Goal: Information Seeking & Learning: Find specific fact

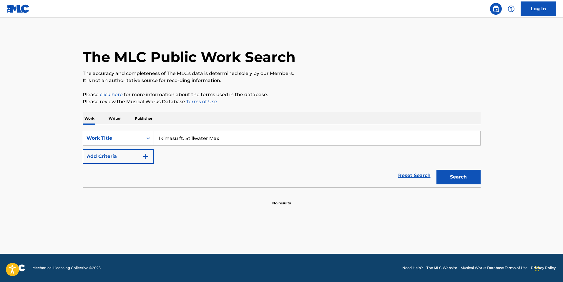
drag, startPoint x: 231, startPoint y: 139, endPoint x: 179, endPoint y: 133, distance: 52.5
click at [179, 133] on input "Ikimasu ft. Stillwater Max" at bounding box center [317, 138] width 327 height 14
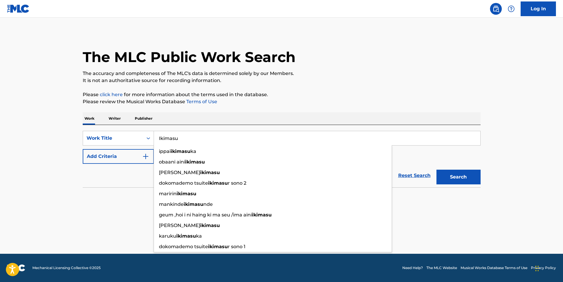
type input "Ikimasu"
click at [437, 170] on button "Search" at bounding box center [459, 177] width 44 height 15
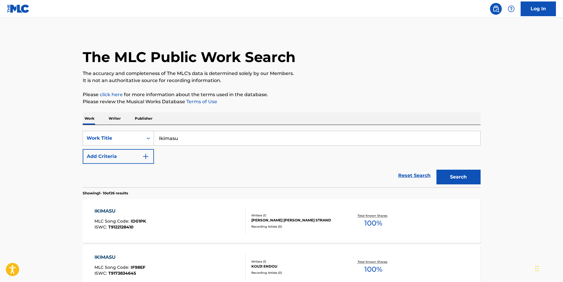
click at [129, 163] on button "Add Criteria" at bounding box center [118, 156] width 71 height 15
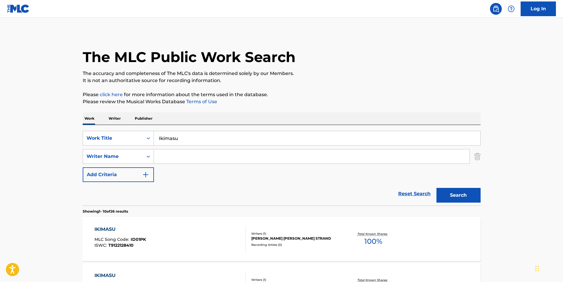
click at [207, 159] on input "Search Form" at bounding box center [312, 157] width 316 height 14
click at [205, 155] on input "stephens geoffrey reed leslie" at bounding box center [312, 157] width 316 height 14
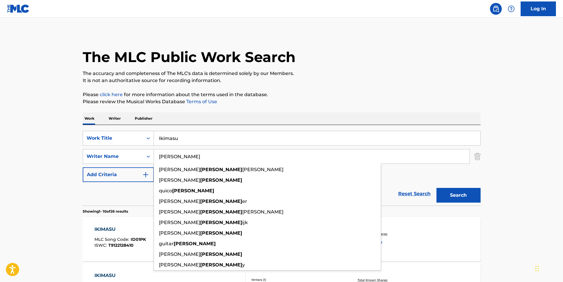
type input "REED"
click at [338, 96] on p "Please click here for more information about the terms used in the database." at bounding box center [282, 94] width 398 height 7
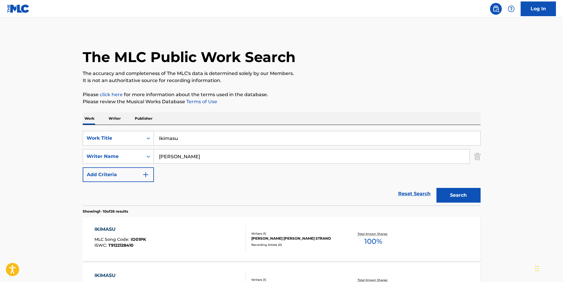
click at [467, 196] on button "Search" at bounding box center [459, 195] width 44 height 15
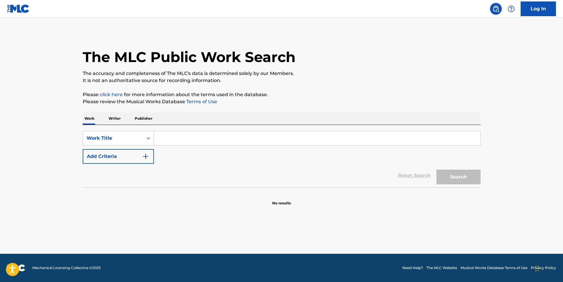
click at [184, 144] on input "Search Form" at bounding box center [317, 138] width 327 height 14
paste input "Ruszkai"
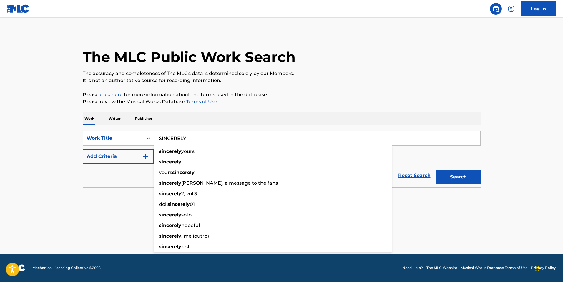
type input "SINCERELY"
click at [117, 179] on div "Reset Search Search" at bounding box center [282, 176] width 398 height 24
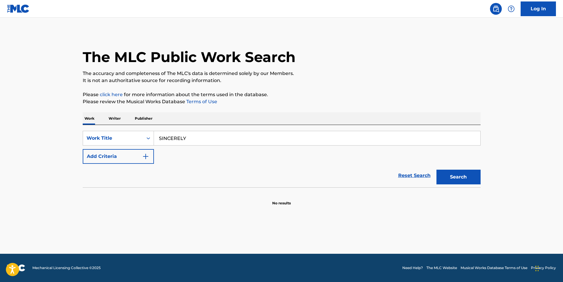
click at [129, 165] on div "Reset Search Search" at bounding box center [282, 176] width 398 height 24
drag, startPoint x: 133, startPoint y: 161, endPoint x: 176, endPoint y: 164, distance: 43.1
click at [134, 161] on button "Add Criteria" at bounding box center [118, 156] width 71 height 15
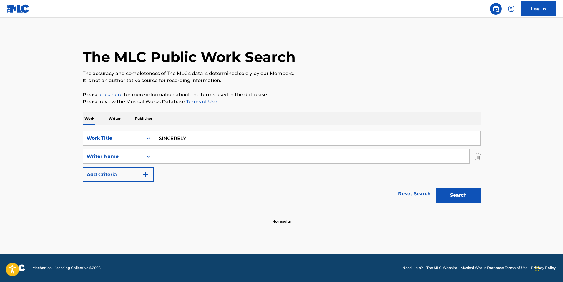
click at [216, 160] on input "Search Form" at bounding box center [312, 157] width 316 height 14
paste input "Ruszkai"
type input "Ruszkai"
click at [437, 188] on button "Search" at bounding box center [459, 195] width 44 height 15
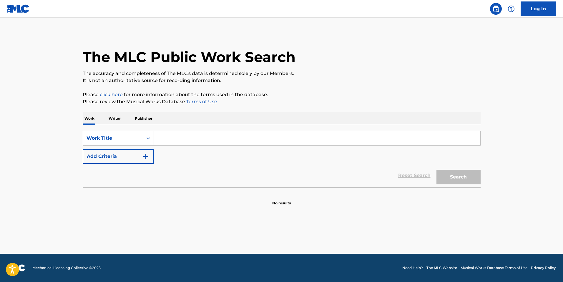
click at [180, 137] on input "Search Form" at bounding box center [317, 138] width 327 height 14
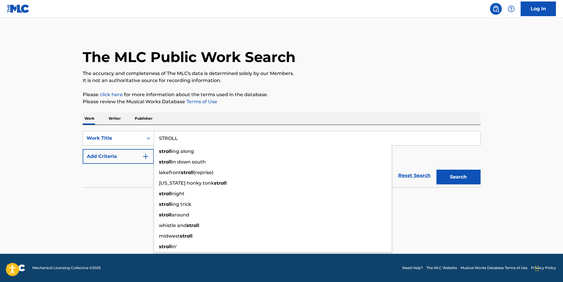
type input "STROLL"
click at [427, 78] on p "It is not an authoritative source for recording information." at bounding box center [282, 80] width 398 height 7
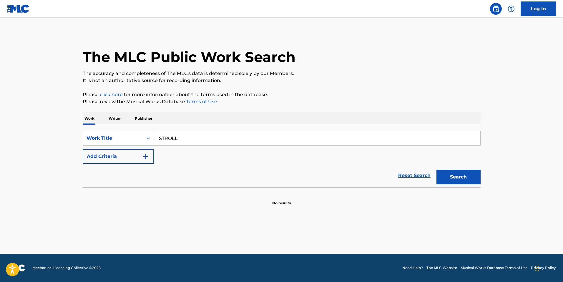
click at [122, 163] on button "Add Criteria" at bounding box center [118, 156] width 71 height 15
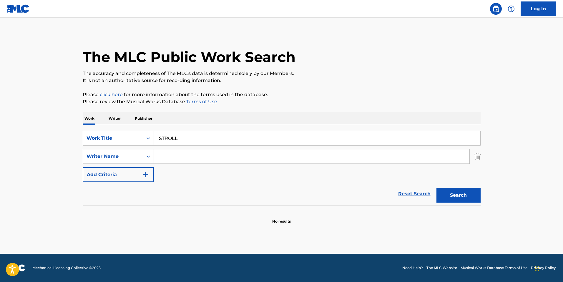
click at [185, 156] on input "Search Form" at bounding box center [312, 157] width 316 height 14
paste input "Gurfolino"
type input "Gurfolino"
click at [462, 204] on div "Search" at bounding box center [457, 194] width 47 height 24
click at [463, 197] on button "Search" at bounding box center [459, 195] width 44 height 15
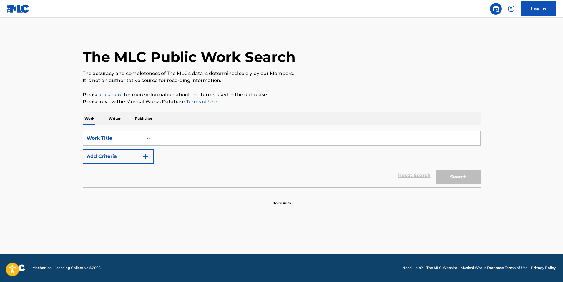
click at [238, 132] on input "Search Form" at bounding box center [317, 138] width 327 height 14
paste input "Jerusalem is burning"
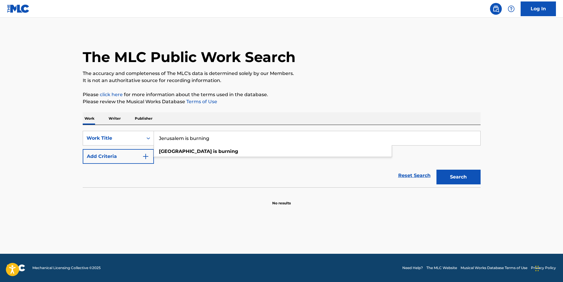
type input "Jerusalem is burning"
click at [465, 176] on button "Search" at bounding box center [459, 177] width 44 height 15
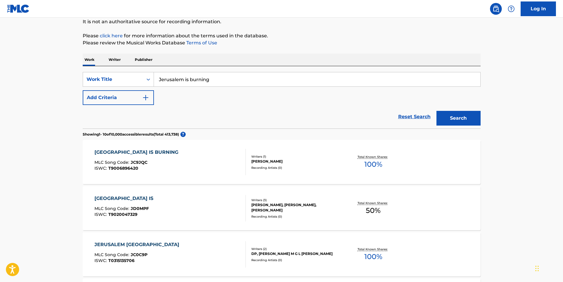
scroll to position [88, 0]
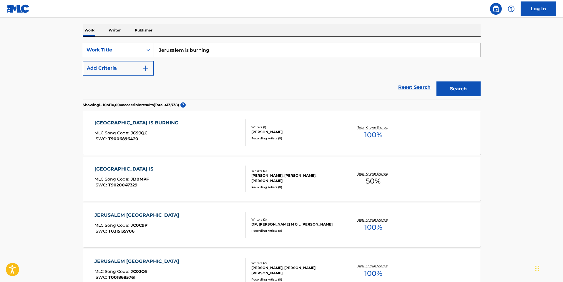
click at [174, 116] on div "JERUSALEM IS BURNING MLC Song Code : JC9JQC ISWC : T9006896420 Writers ( 1 ) JE…" at bounding box center [282, 133] width 398 height 44
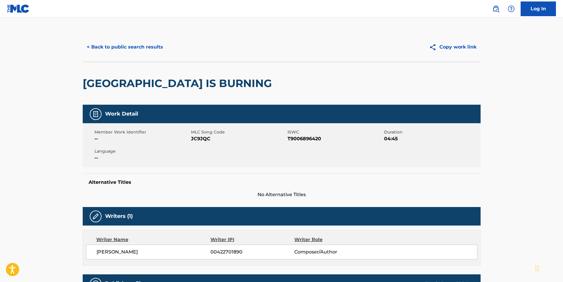
click at [119, 48] on button "< Back to public search results" at bounding box center [125, 47] width 85 height 15
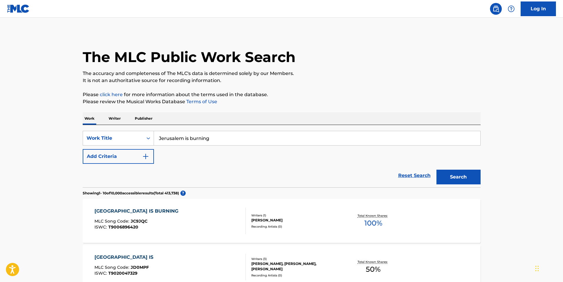
scroll to position [88, 0]
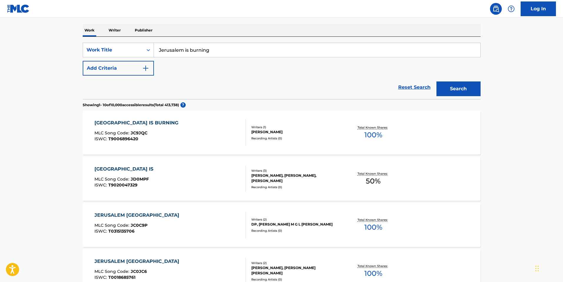
click at [186, 54] on input "Jerusalem is burning" at bounding box center [317, 50] width 327 height 14
paste input "rev dat engine"
type input "rev dat engine"
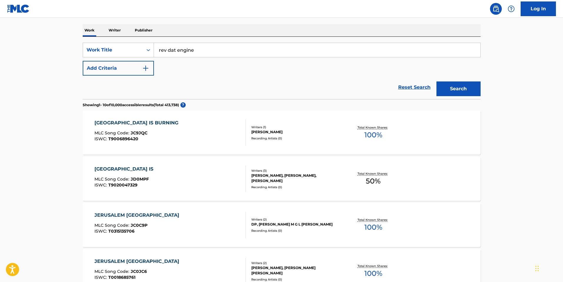
click at [437, 82] on button "Search" at bounding box center [459, 89] width 44 height 15
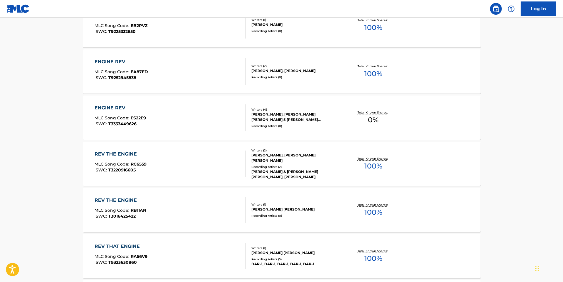
scroll to position [177, 0]
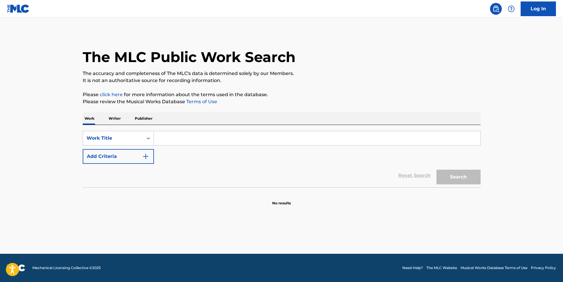
click at [188, 140] on input "Search Form" at bounding box center [317, 138] width 327 height 14
paste input "endorphinss"
type input "endorphinss"
click at [437, 170] on button "Search" at bounding box center [459, 177] width 44 height 15
click at [190, 141] on input "Search Form" at bounding box center [317, 138] width 327 height 14
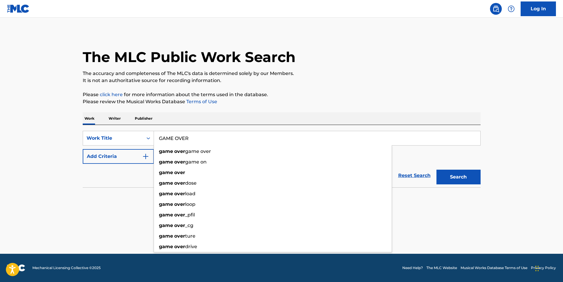
type input "GAME OVER"
click at [130, 153] on button "Add Criteria" at bounding box center [118, 156] width 71 height 15
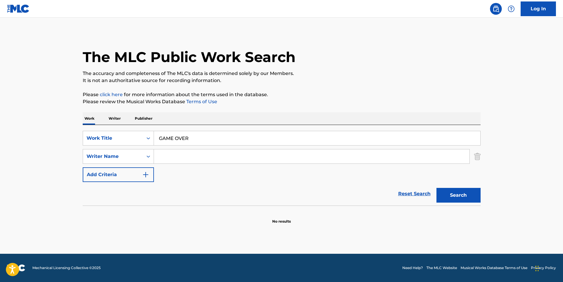
click at [182, 158] on input "Search Form" at bounding box center [312, 157] width 316 height 14
paste input "[PERSON_NAME]"
type input "[PERSON_NAME]"
click at [437, 188] on button "Search" at bounding box center [459, 195] width 44 height 15
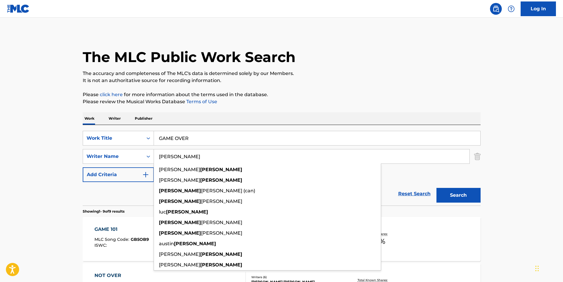
click at [389, 63] on div "The MLC Public Work Search" at bounding box center [282, 53] width 398 height 43
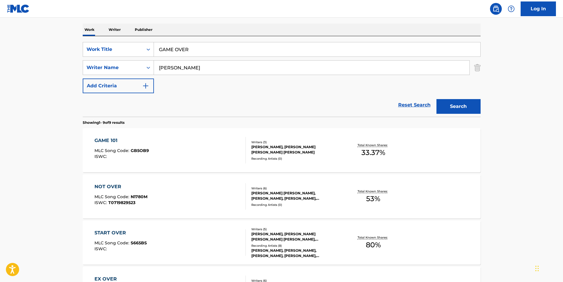
scroll to position [29, 0]
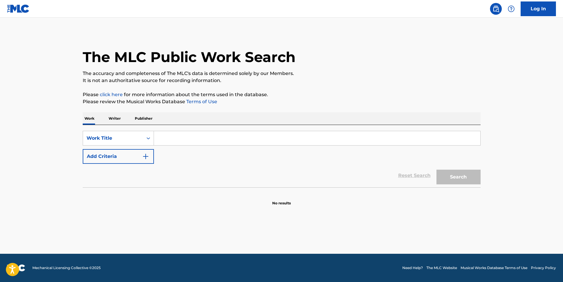
click at [172, 133] on input "Search Form" at bounding box center [317, 138] width 327 height 14
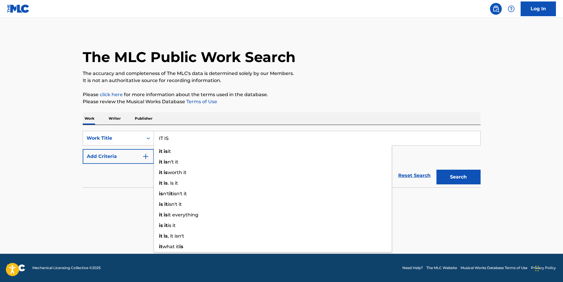
type input "IT IS"
click at [122, 161] on button "Add Criteria" at bounding box center [118, 156] width 71 height 15
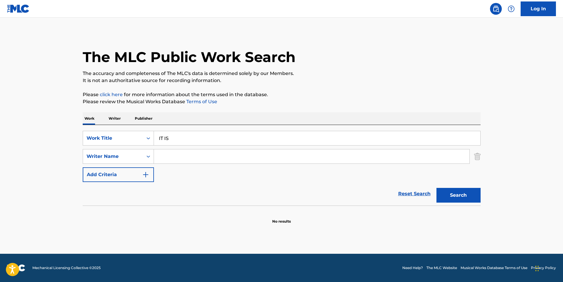
click at [183, 159] on input "Search Form" at bounding box center [312, 157] width 316 height 14
paste input "[PERSON_NAME]"
click at [466, 189] on button "Search" at bounding box center [459, 195] width 44 height 15
click at [172, 166] on div "SearchWithCriteriacaec173f-2ba5-4a65-bab1-85f391aaf279 Work Title IT IS SearchW…" at bounding box center [282, 156] width 398 height 51
click at [177, 156] on input "[PERSON_NAME]" at bounding box center [312, 157] width 316 height 14
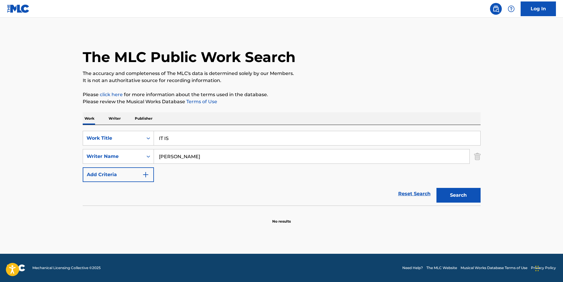
click at [177, 156] on input "[PERSON_NAME]" at bounding box center [312, 157] width 316 height 14
click at [177, 155] on input "[PERSON_NAME]" at bounding box center [312, 157] width 316 height 14
paste input "[PERSON_NAME]"
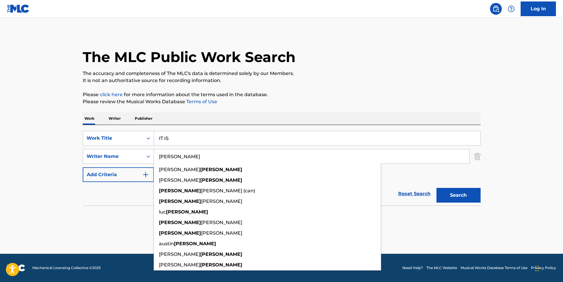
type input "[PERSON_NAME]"
click at [173, 140] on input "IT IS" at bounding box center [317, 138] width 327 height 14
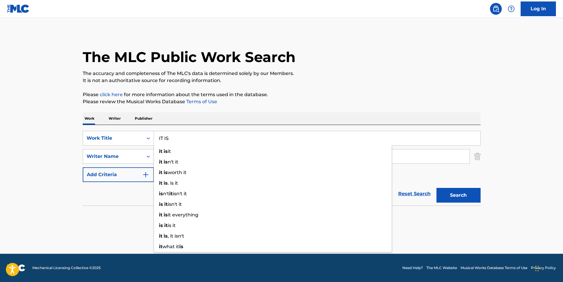
click at [173, 140] on input "IT IS" at bounding box center [317, 138] width 327 height 14
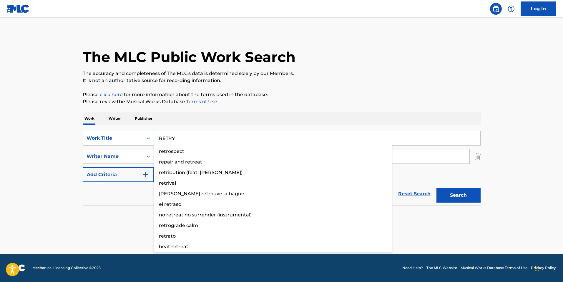
type input "RETRY"
click at [437, 188] on button "Search" at bounding box center [459, 195] width 44 height 15
